Goal: Information Seeking & Learning: Understand process/instructions

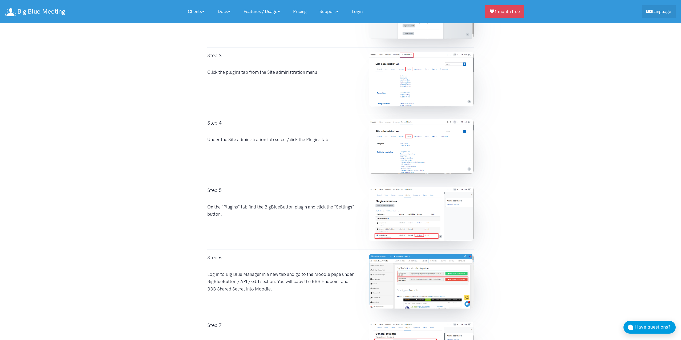
scroll to position [365, 0]
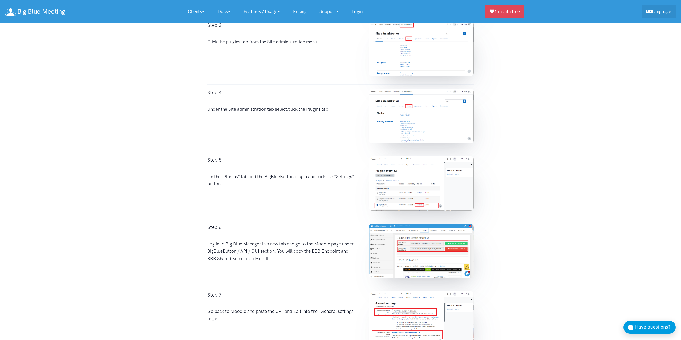
click at [411, 246] on img at bounding box center [421, 251] width 105 height 54
click at [400, 250] on img at bounding box center [421, 251] width 105 height 54
click at [296, 246] on div "Step 6 Log in to Big Blue Manager in a new tab and go to the Moodle page under …" at bounding box center [283, 253] width 162 height 59
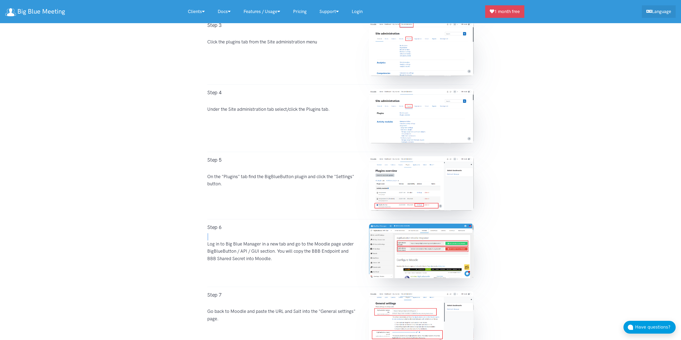
click at [296, 246] on div "Step 6 Log in to Big Blue Manager in a new tab and go to the Moodle page under …" at bounding box center [283, 253] width 162 height 59
click at [376, 234] on img at bounding box center [421, 251] width 105 height 54
click at [448, 240] on img at bounding box center [421, 251] width 105 height 54
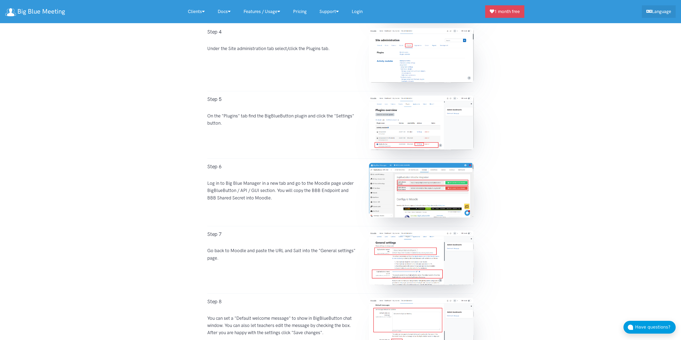
scroll to position [456, 0]
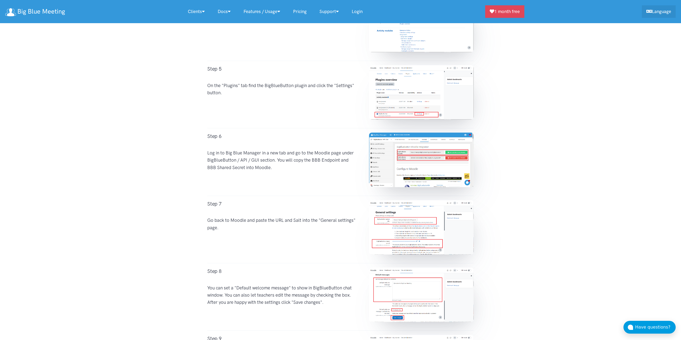
click at [402, 222] on img at bounding box center [421, 227] width 105 height 54
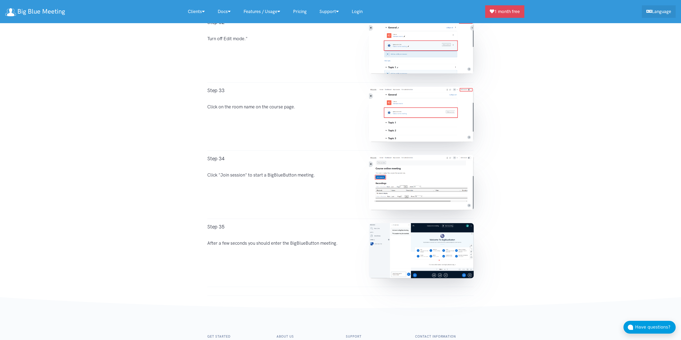
scroll to position [2432, 0]
